Goal: Contribute content: Contribute content

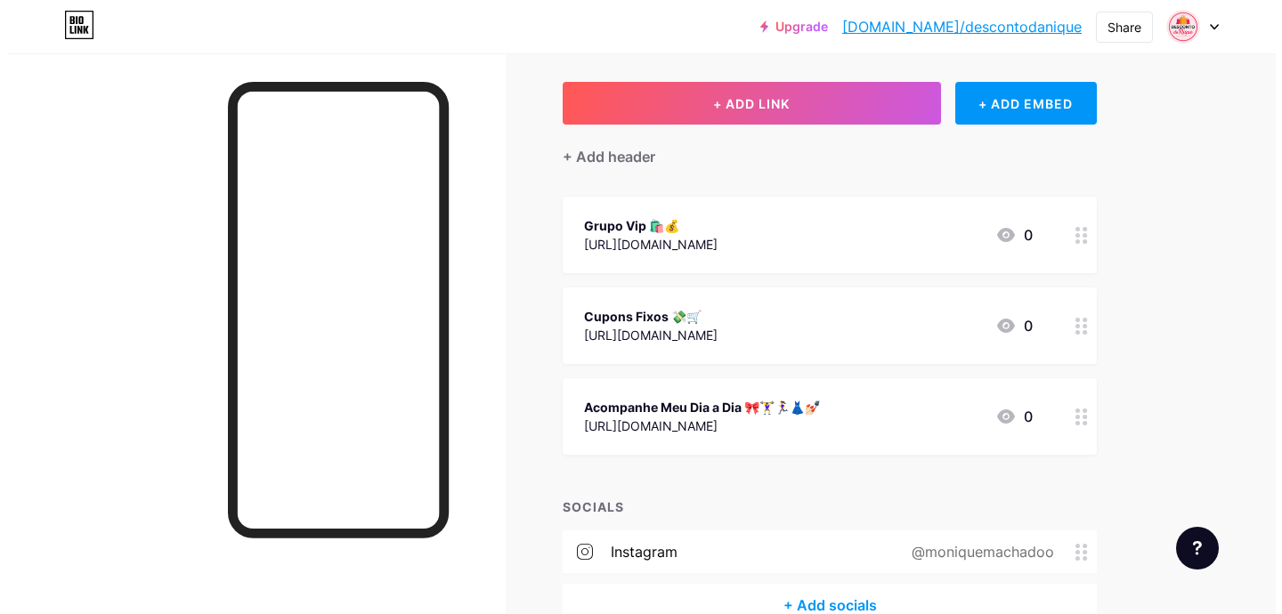
scroll to position [85, 0]
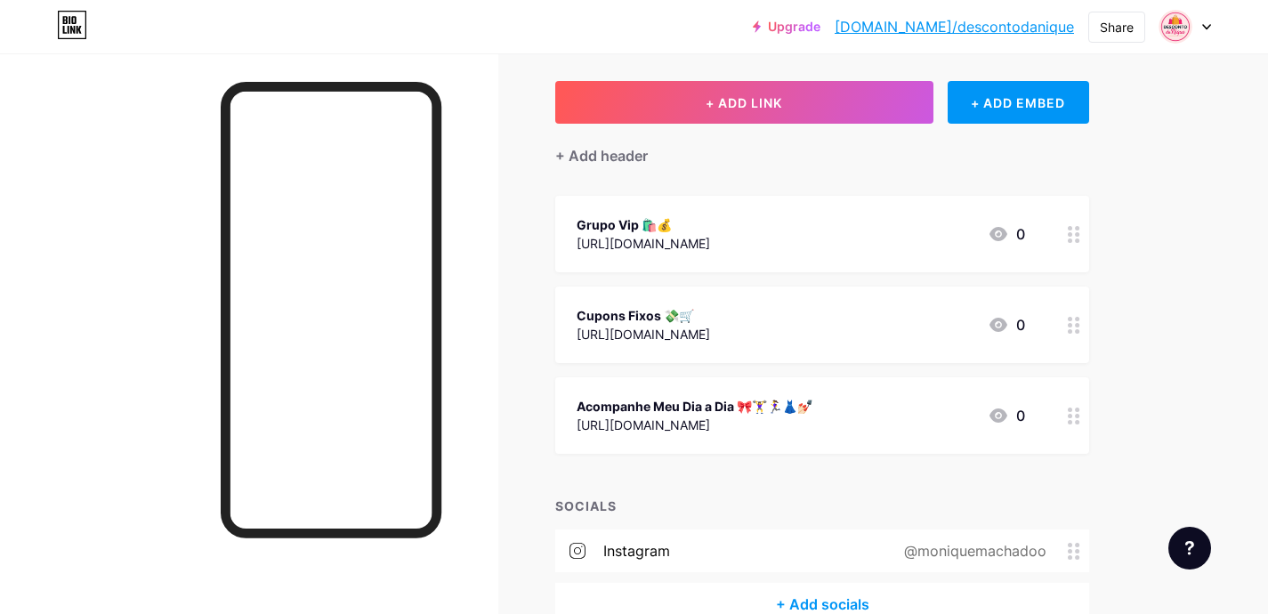
click at [660, 314] on div "Cupons Fixos 💸🛒" at bounding box center [644, 315] width 134 height 19
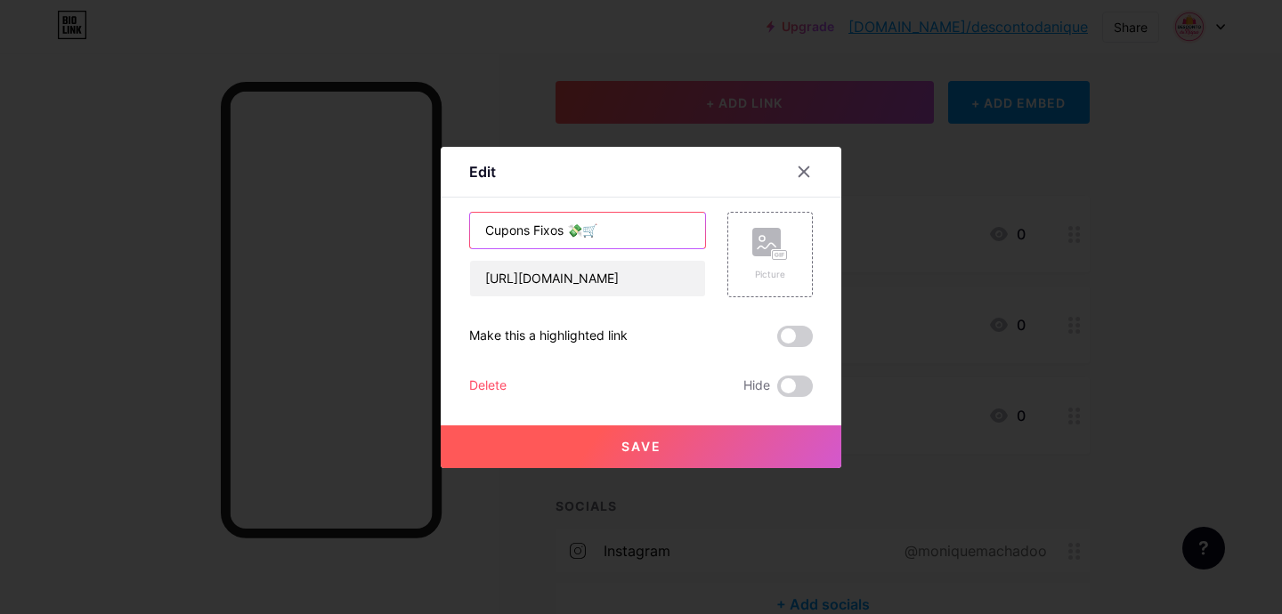
click at [555, 231] on input "Cupons Fixos 💸🛒" at bounding box center [587, 231] width 235 height 36
type input "Cupons Fixos Shopee 💸🛒"
click at [613, 450] on button "Save" at bounding box center [641, 446] width 401 height 43
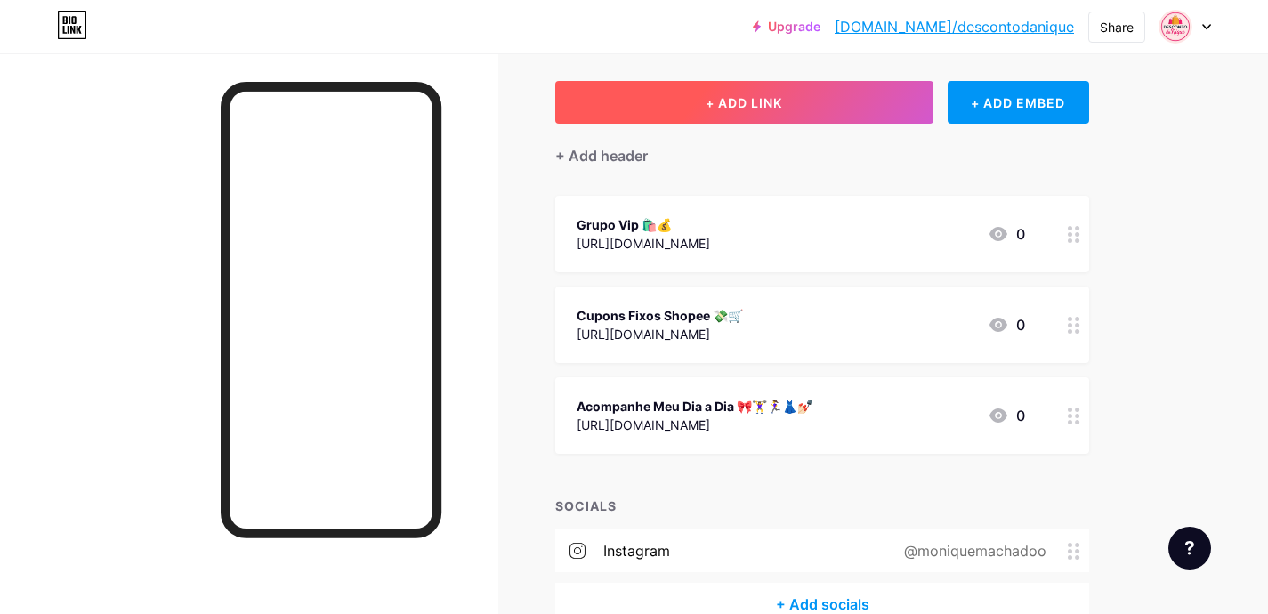
click at [662, 98] on button "+ ADD LINK" at bounding box center [744, 102] width 378 height 43
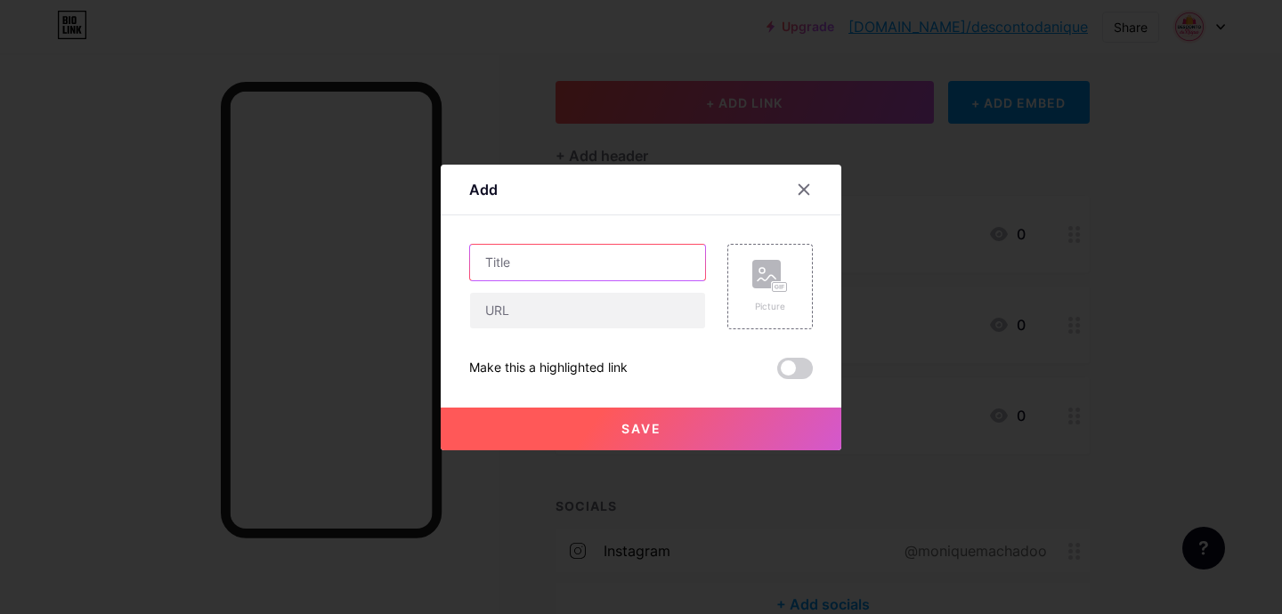
click at [505, 263] on input "text" at bounding box center [587, 263] width 235 height 36
type input "Lista de Produto Mercado Livre"
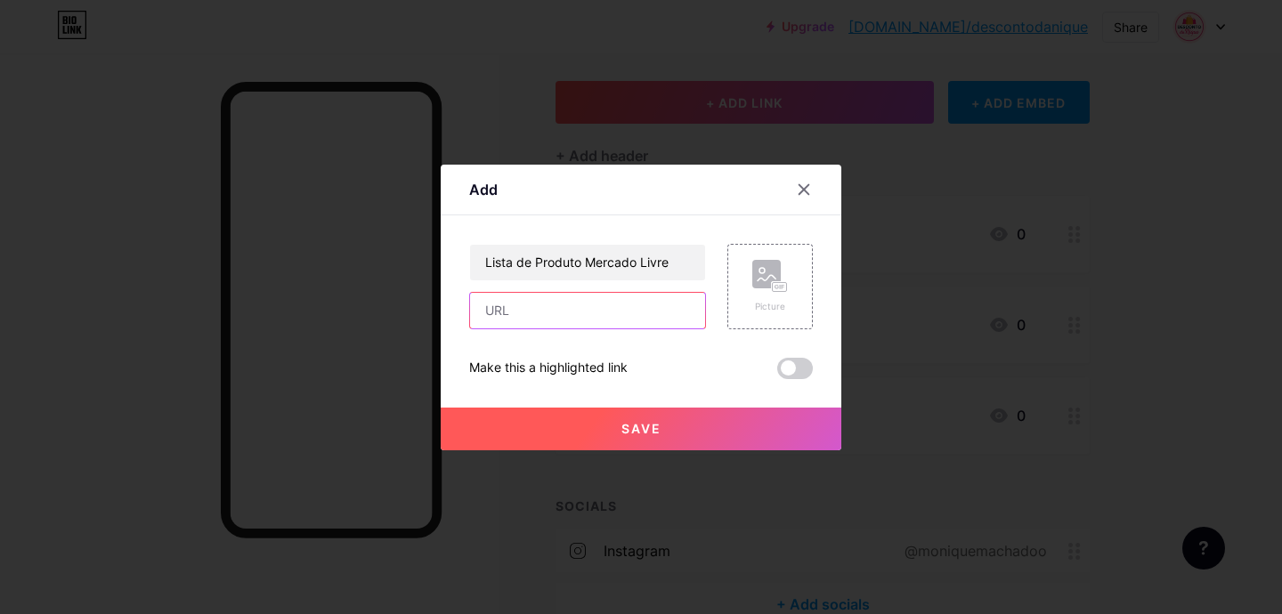
click at [508, 299] on input "text" at bounding box center [587, 311] width 235 height 36
paste input "[URL][DOMAIN_NAME]"
type input "[URL][DOMAIN_NAME]"
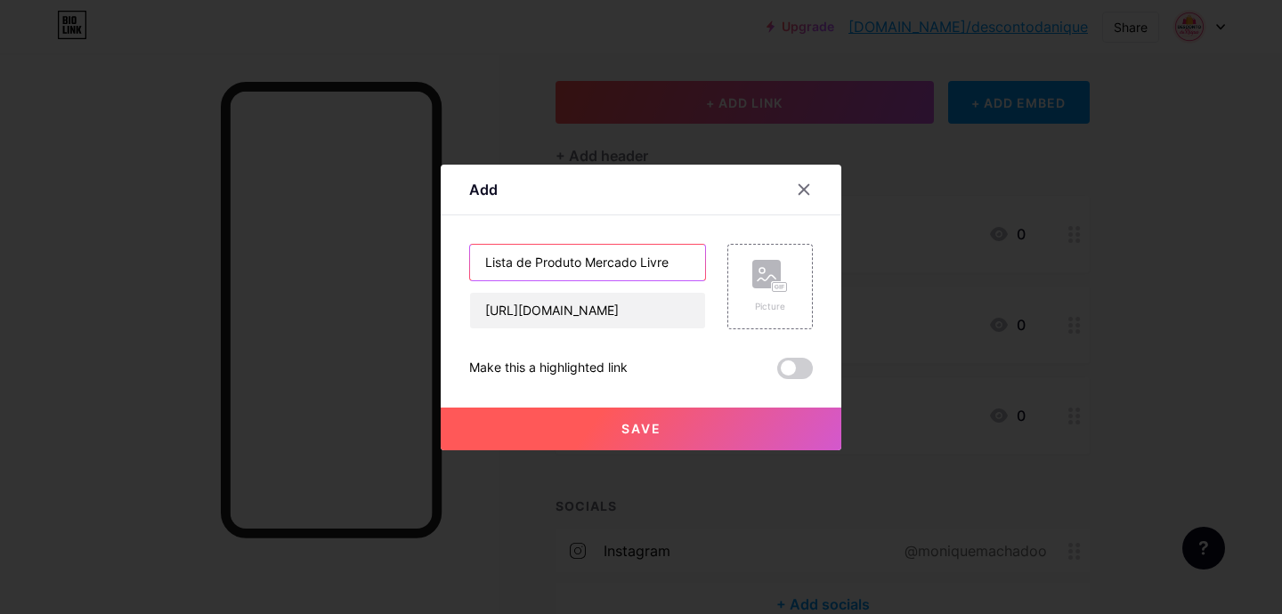
click at [470, 255] on input "Lista de Produto Mercado Livre" at bounding box center [587, 263] width 235 height 36
click at [665, 264] on input "Lista de Produto Mercado Livre" at bounding box center [587, 263] width 235 height 36
paste input "🛍"
paste input "🛒"
drag, startPoint x: 524, startPoint y: 260, endPoint x: 411, endPoint y: 265, distance: 113.2
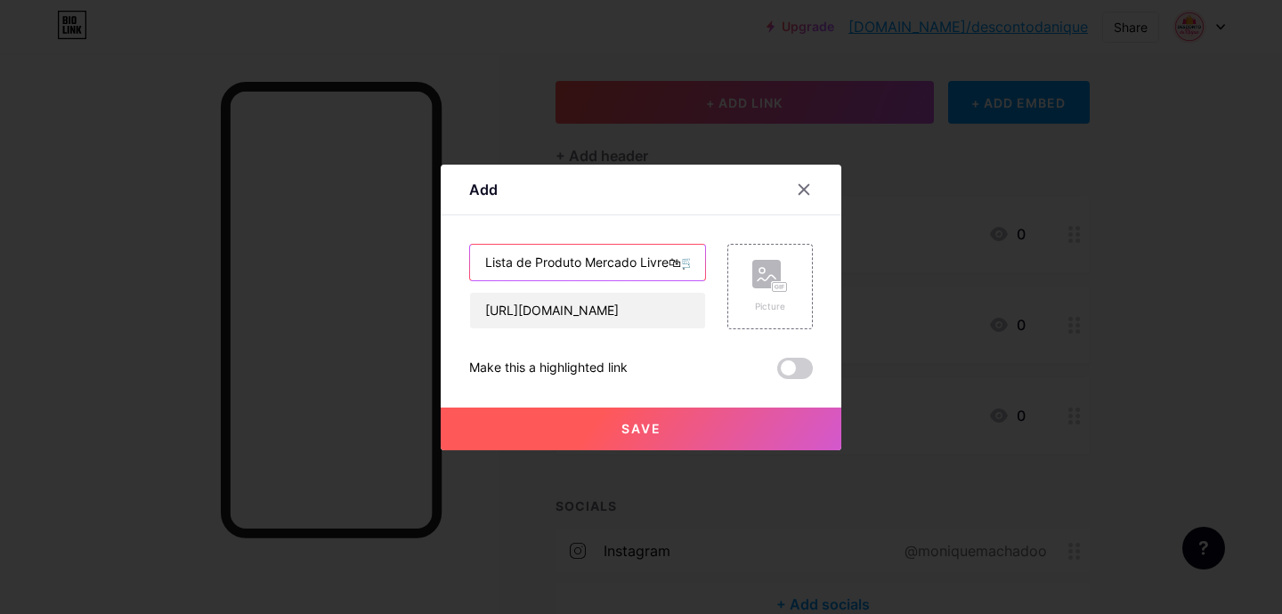
click at [411, 265] on div "Add Content YouTube Play YouTube video without leaving your page. ADD Vimeo Pla…" at bounding box center [641, 307] width 1282 height 614
type input "Produto Mercado Livre🛍🛒"
click at [601, 426] on button "Save" at bounding box center [641, 429] width 401 height 43
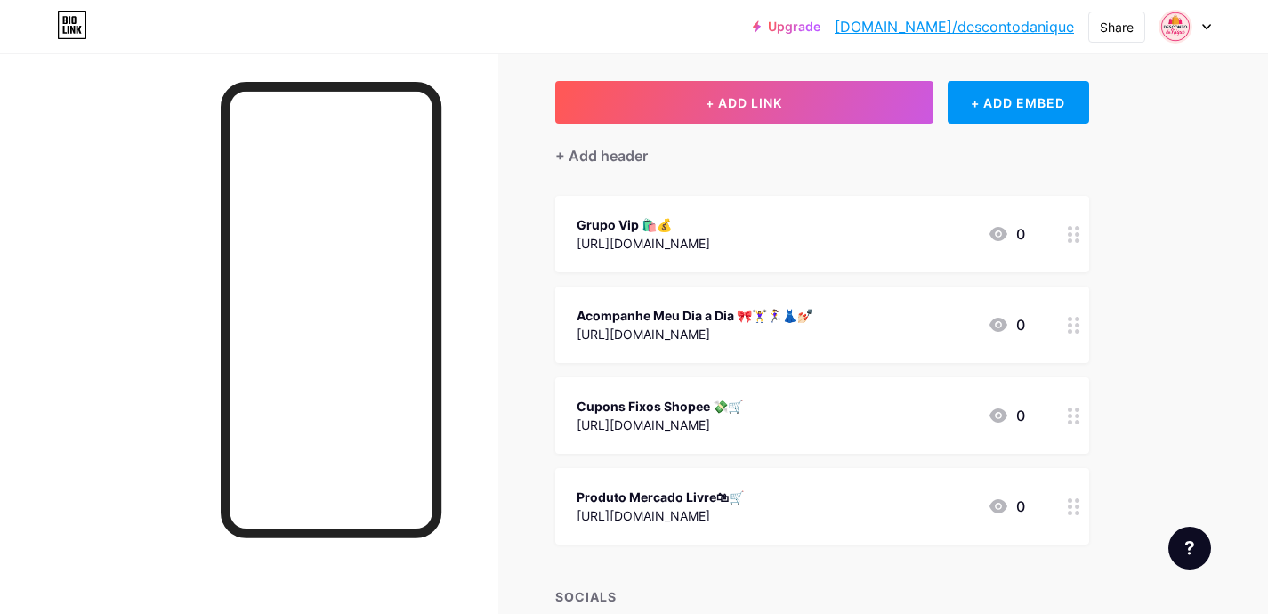
drag, startPoint x: 1070, startPoint y: 511, endPoint x: 636, endPoint y: 0, distance: 670.6
click at [1075, 506] on circle at bounding box center [1077, 507] width 4 height 4
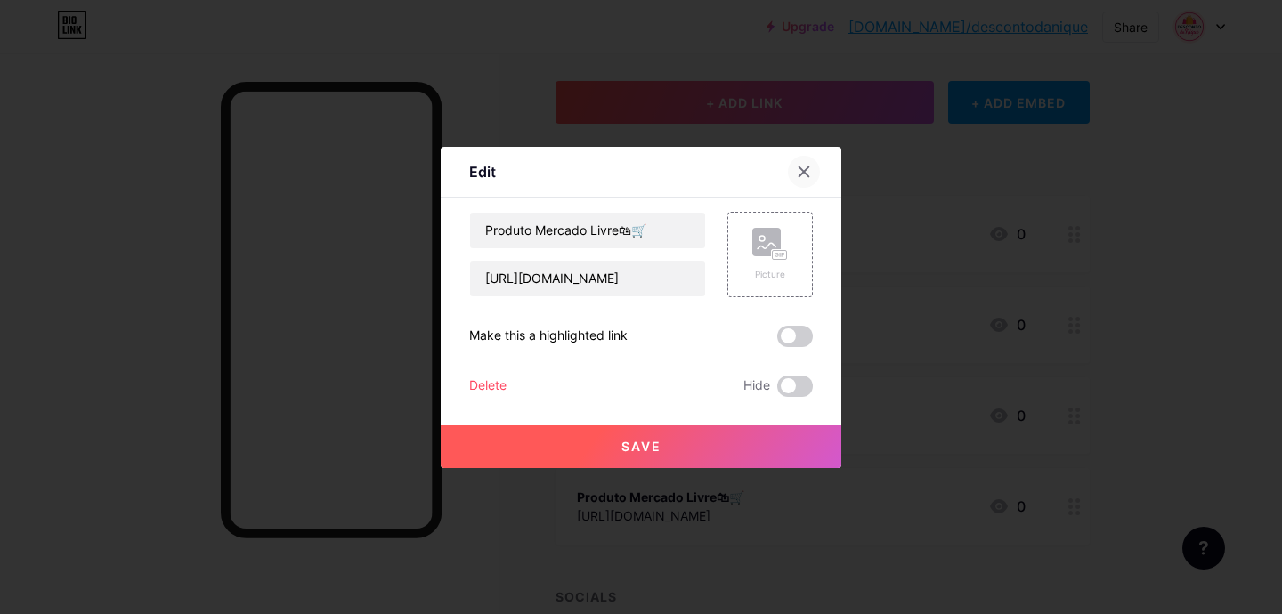
click at [802, 161] on div at bounding box center [804, 172] width 32 height 32
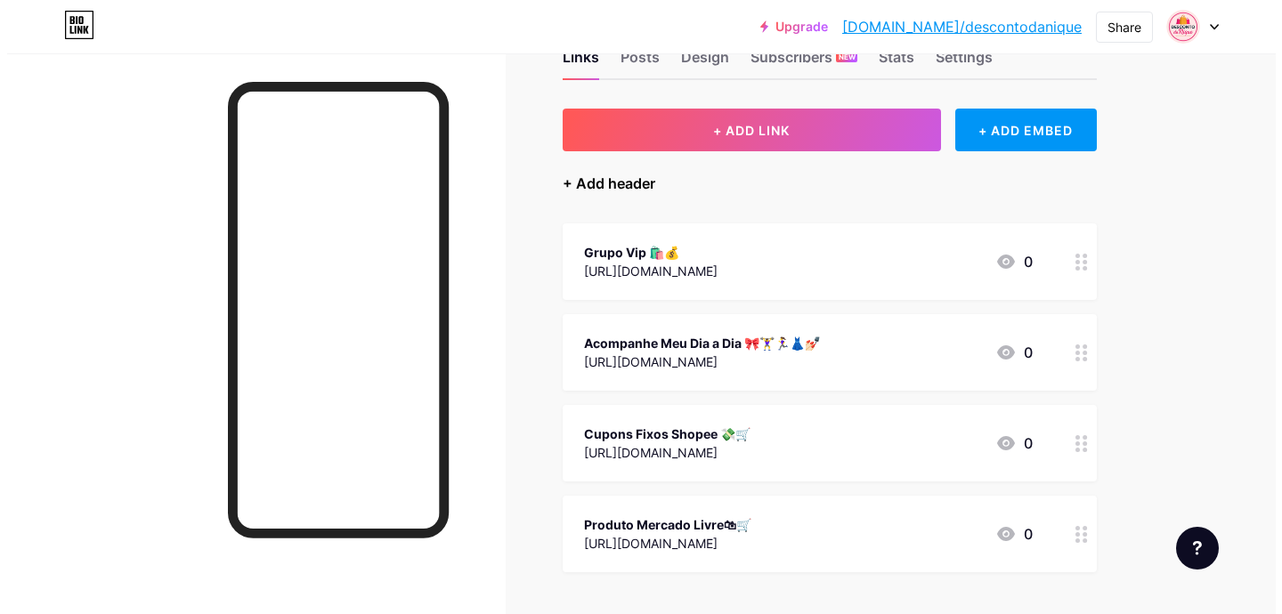
scroll to position [56, 0]
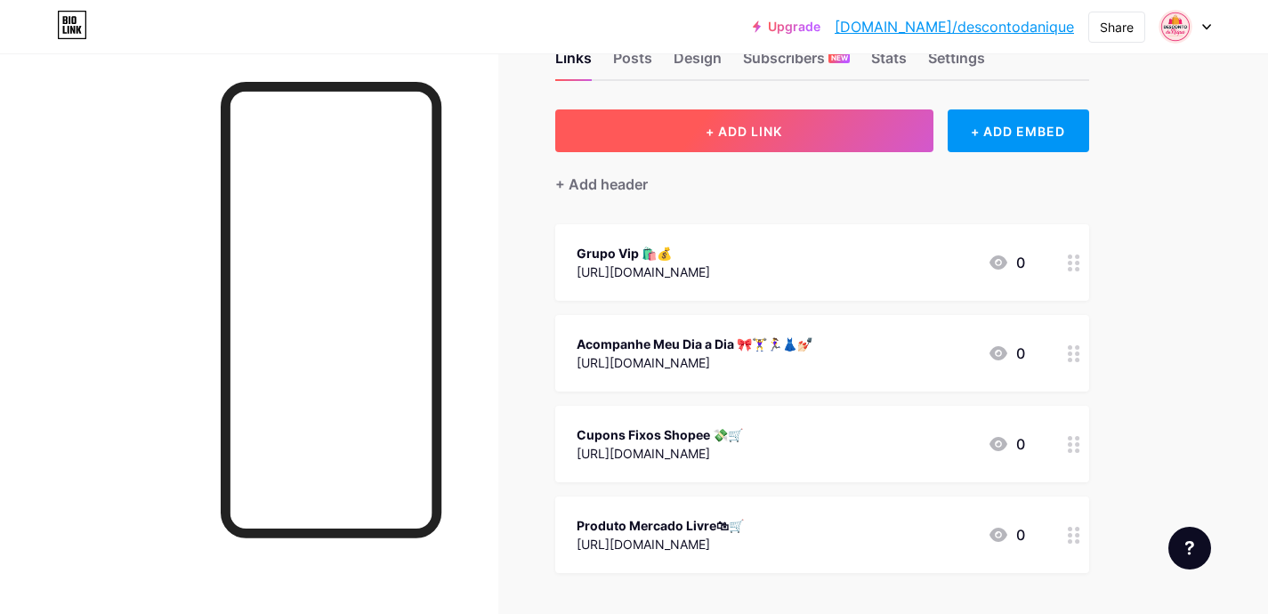
click at [741, 136] on span "+ ADD LINK" at bounding box center [744, 131] width 77 height 15
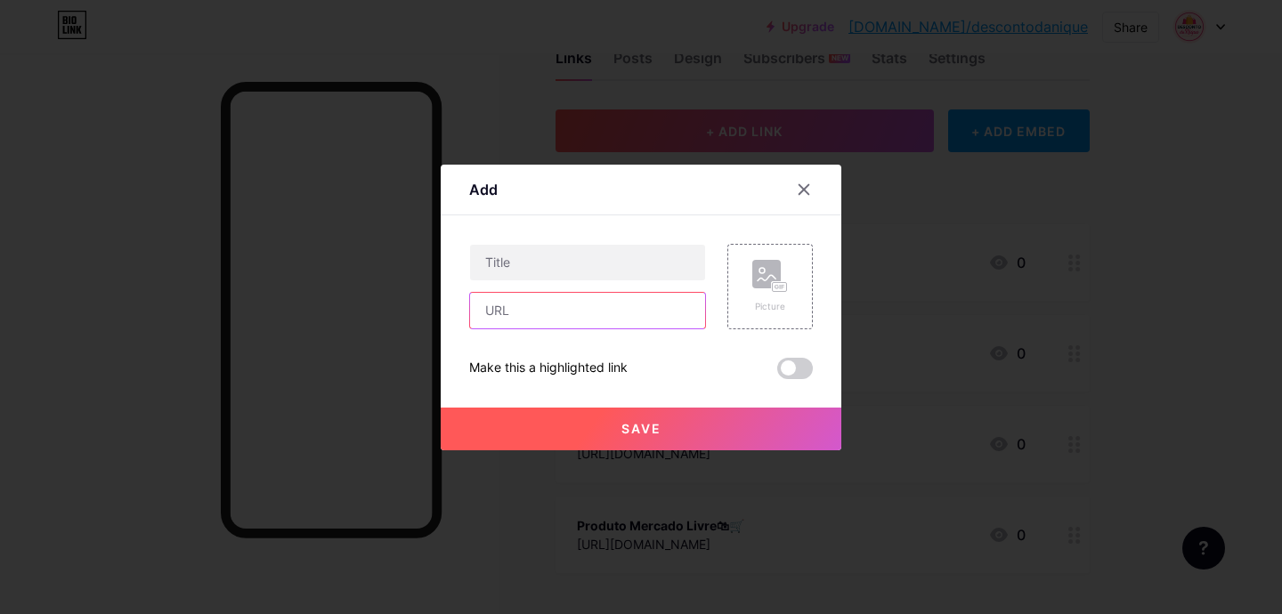
click at [560, 308] on input "text" at bounding box center [587, 311] width 235 height 36
paste input "[URL][DOMAIN_NAME]"
type input "[URL][DOMAIN_NAME]"
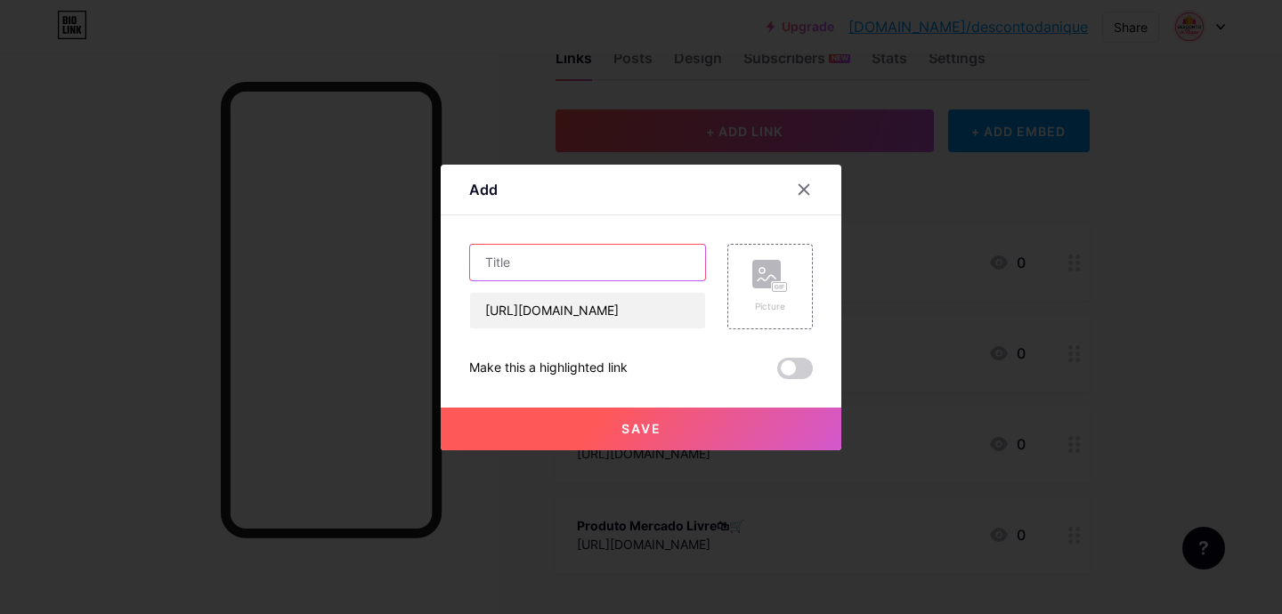
click at [562, 254] on input "text" at bounding box center [587, 263] width 235 height 36
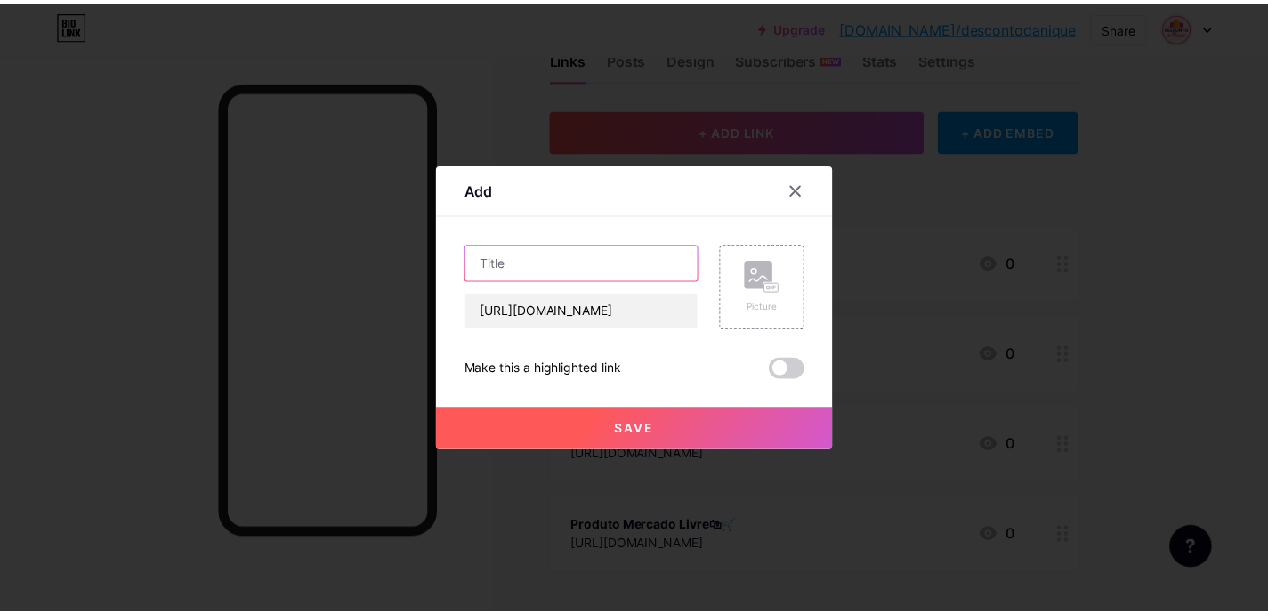
scroll to position [0, 0]
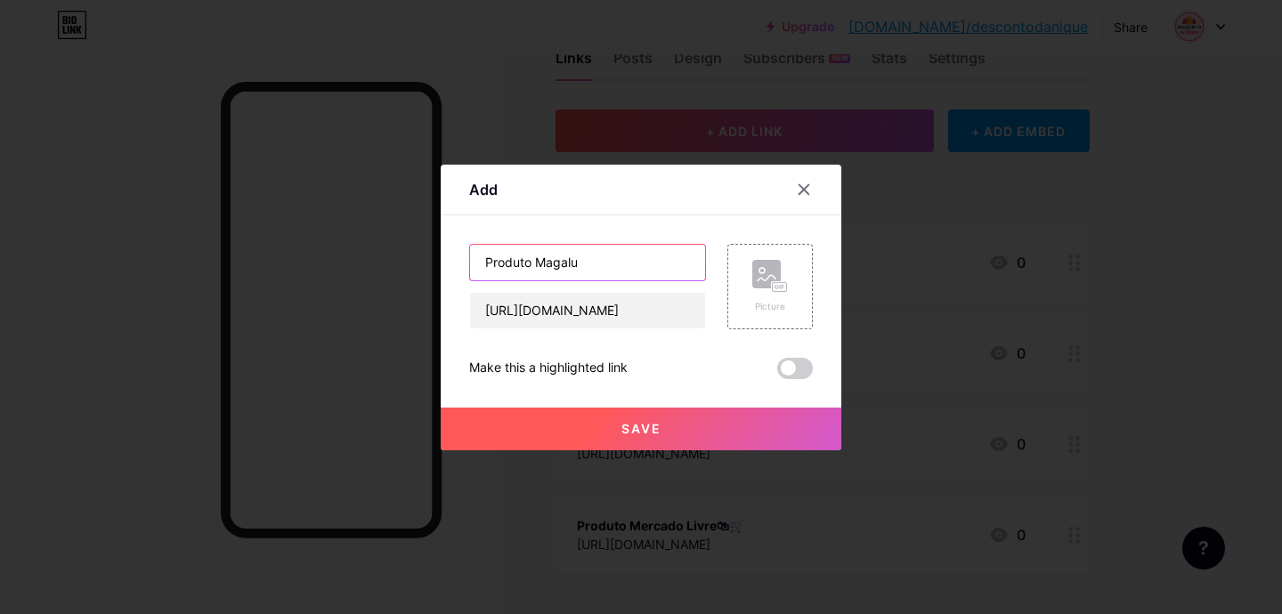
paste input "🛒"
click at [573, 253] on input "Produto Magalu 🛒" at bounding box center [587, 263] width 235 height 36
click at [573, 258] on input "Produto Magalu 🛒" at bounding box center [587, 263] width 235 height 36
paste input "text"
type input "Produto Magalu 🛍🛒"
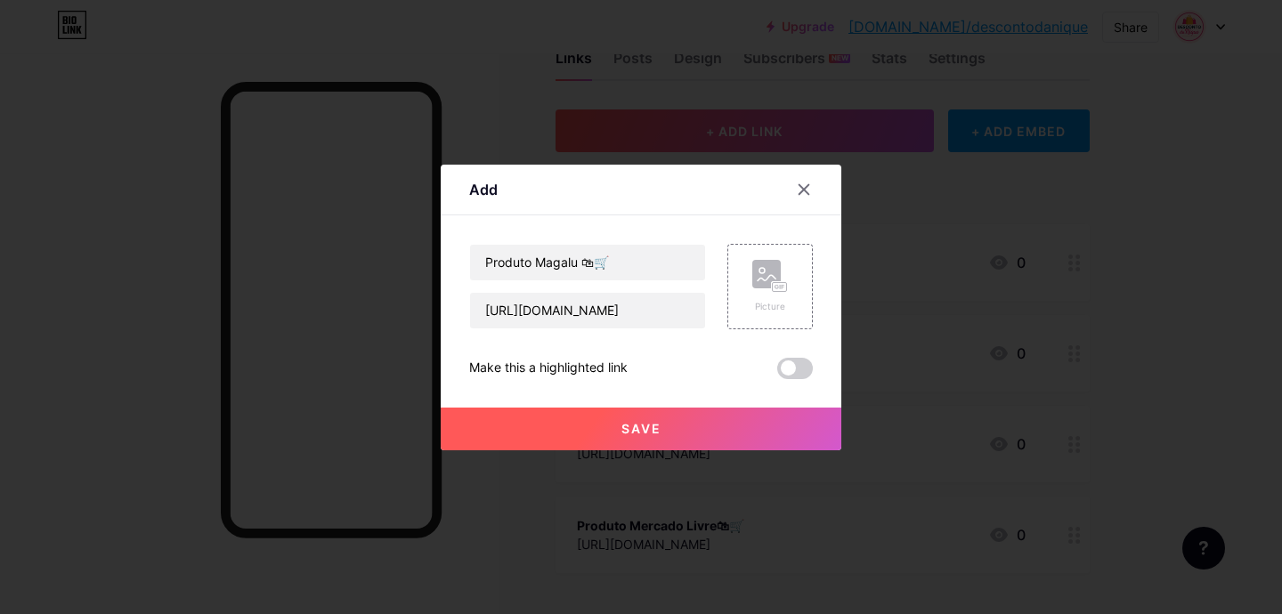
click at [611, 431] on button "Save" at bounding box center [641, 429] width 401 height 43
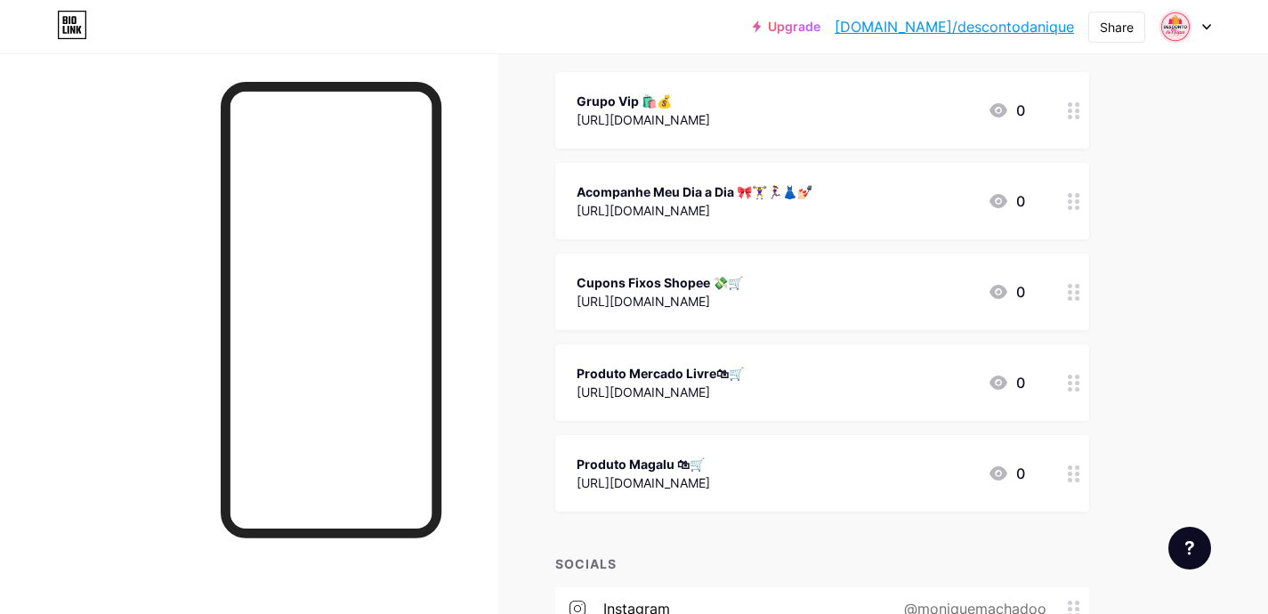
scroll to position [213, 0]
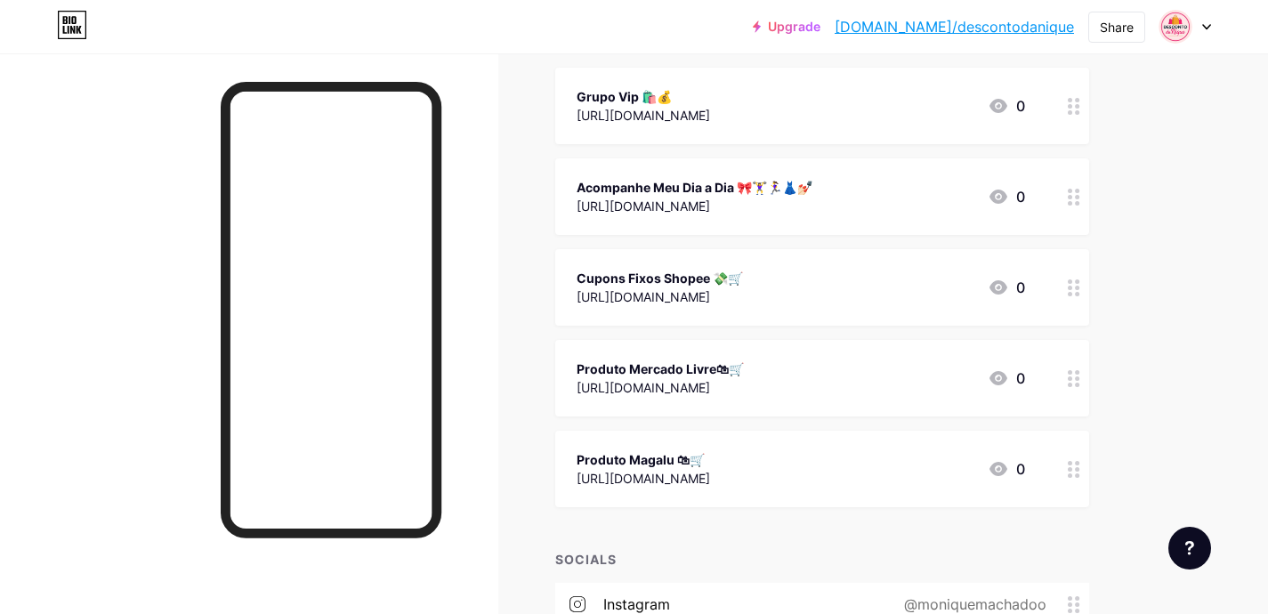
drag, startPoint x: 1076, startPoint y: 263, endPoint x: 932, endPoint y: 2, distance: 298.8
